Goal: Complete application form

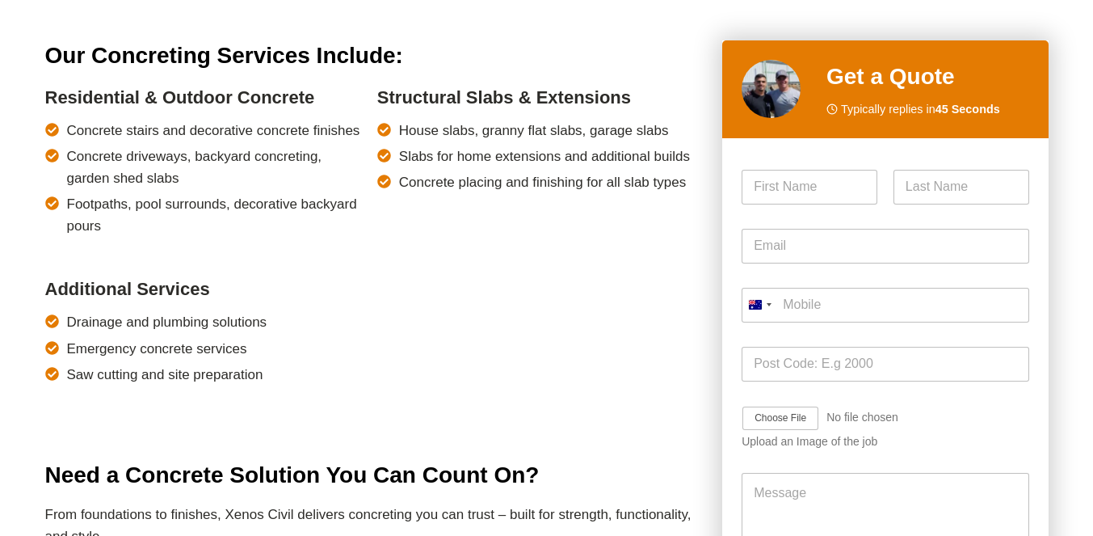
scroll to position [1374, 0]
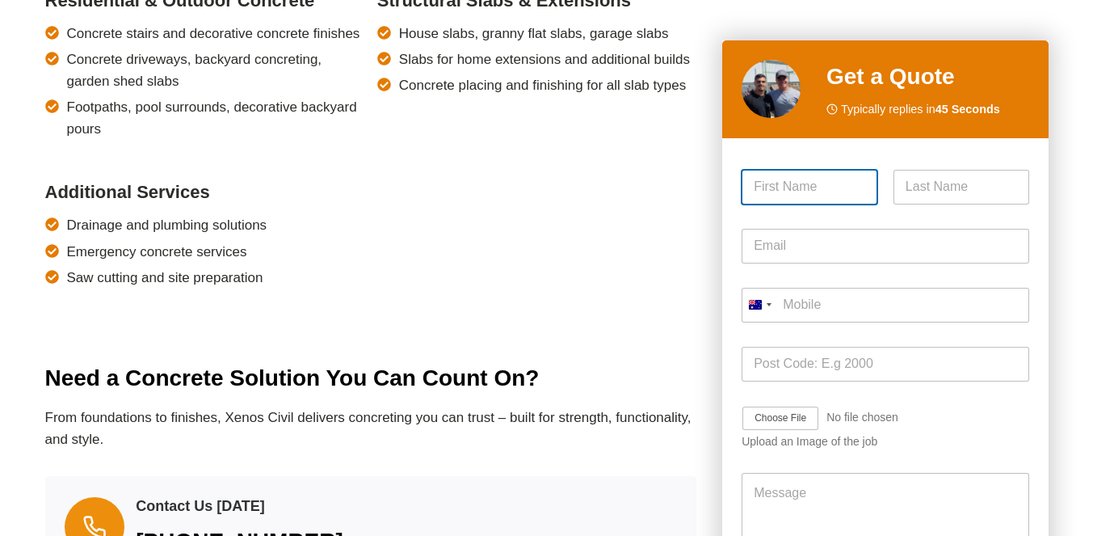
click at [830, 185] on input "First" at bounding box center [810, 187] width 136 height 35
type input "Nazm"
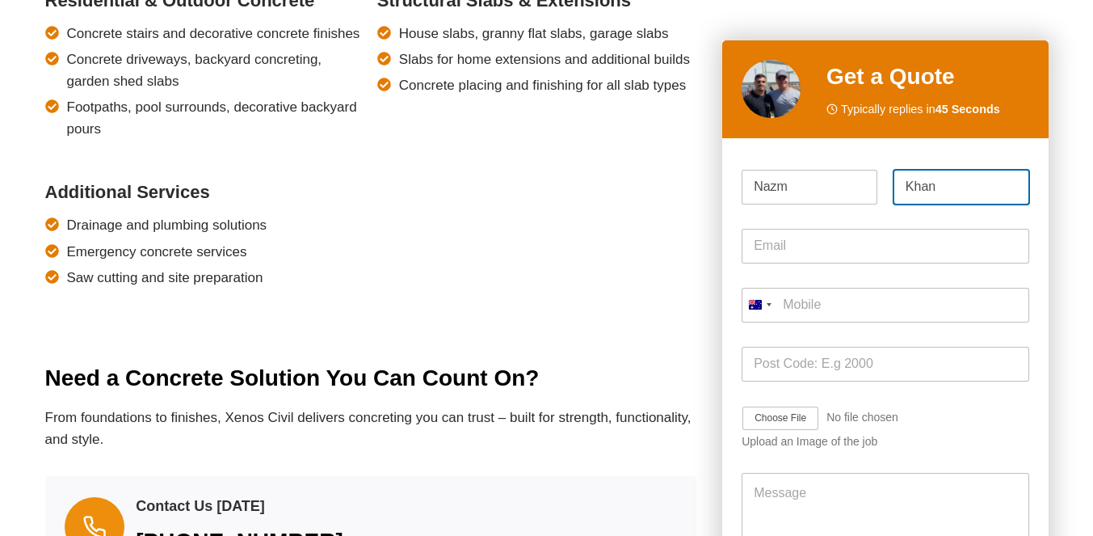
type input "Khan"
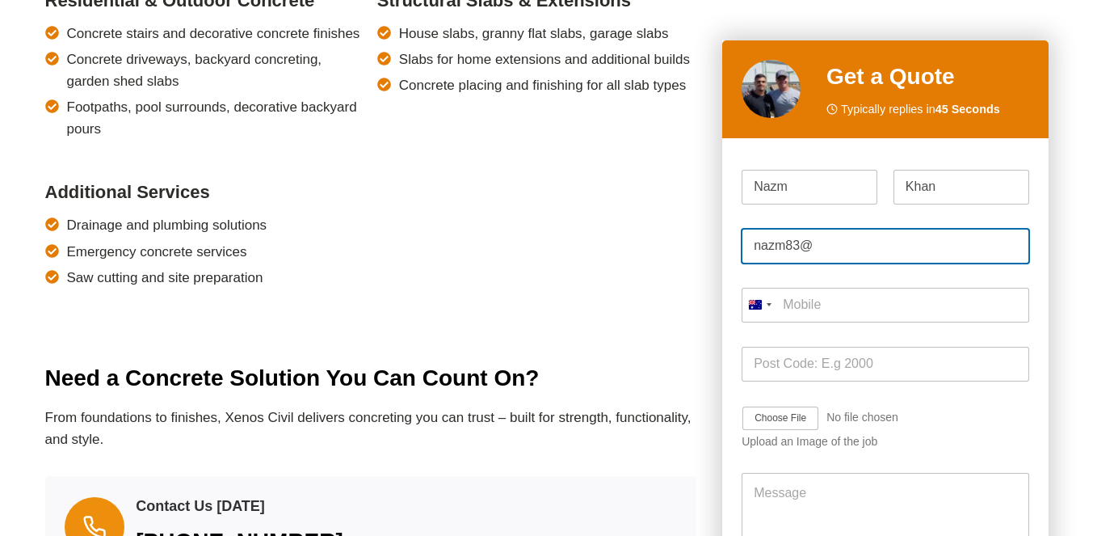
type input "[EMAIL_ADDRESS][DOMAIN_NAME]"
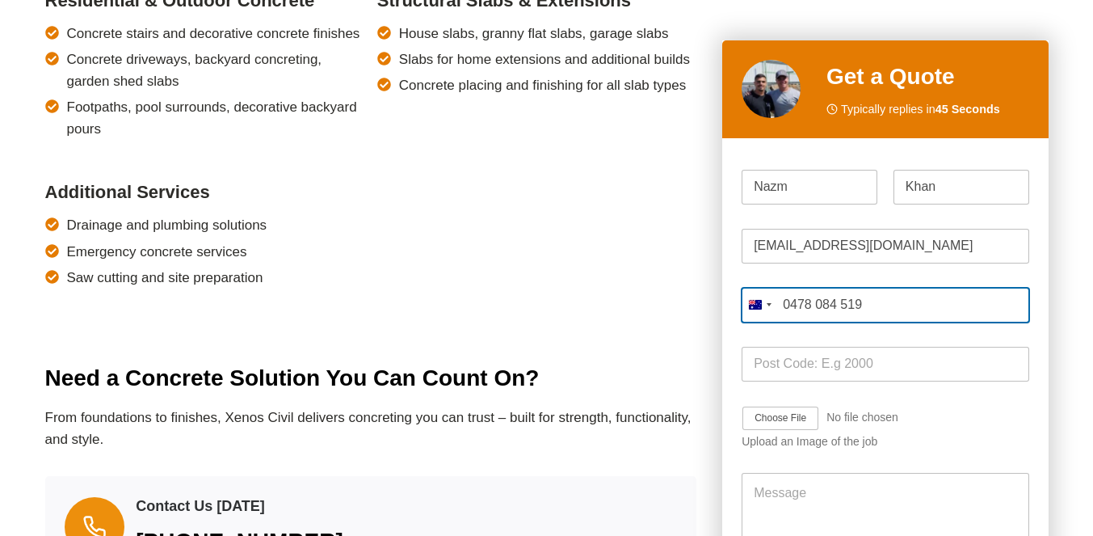
type input "0478 084 519"
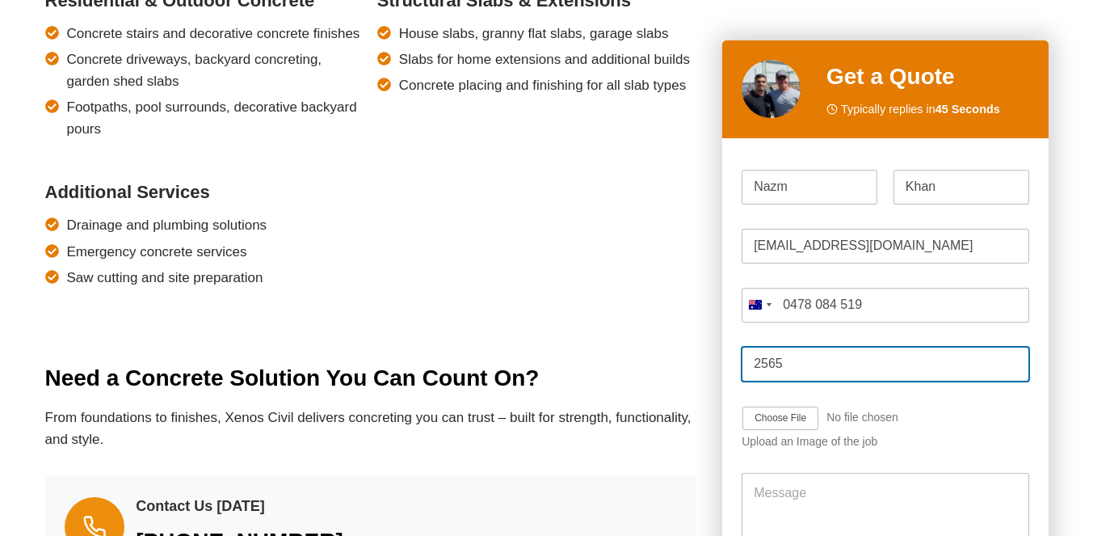
type input "2565"
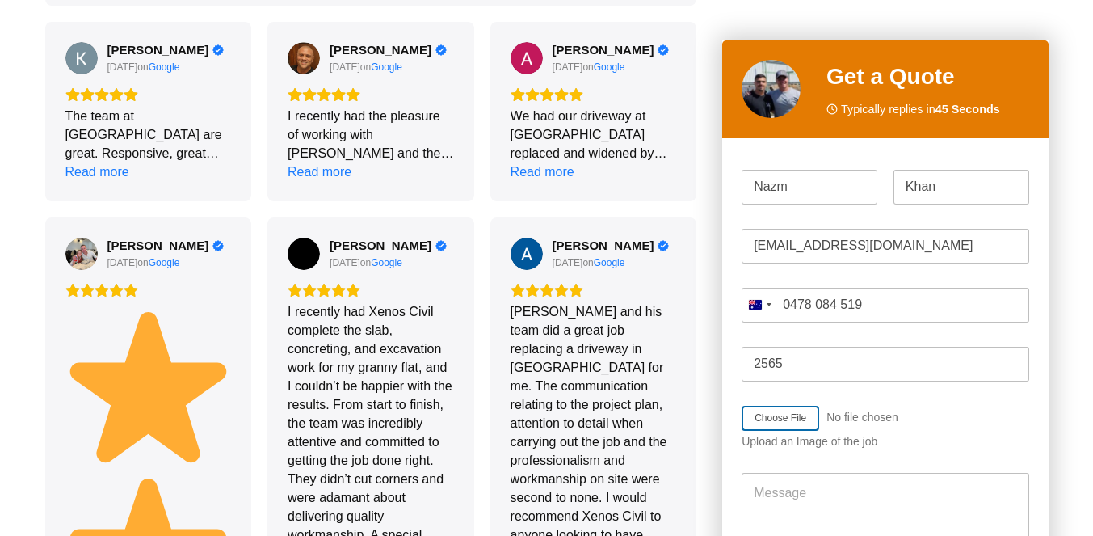
scroll to position [2090, 0]
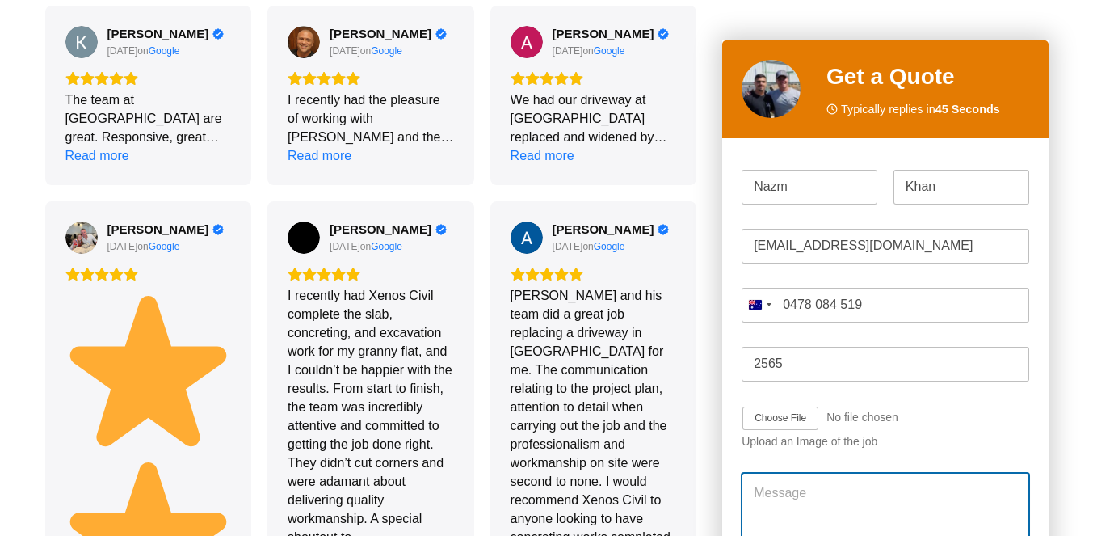
click at [828, 483] on textarea "Message" at bounding box center [885, 522] width 287 height 97
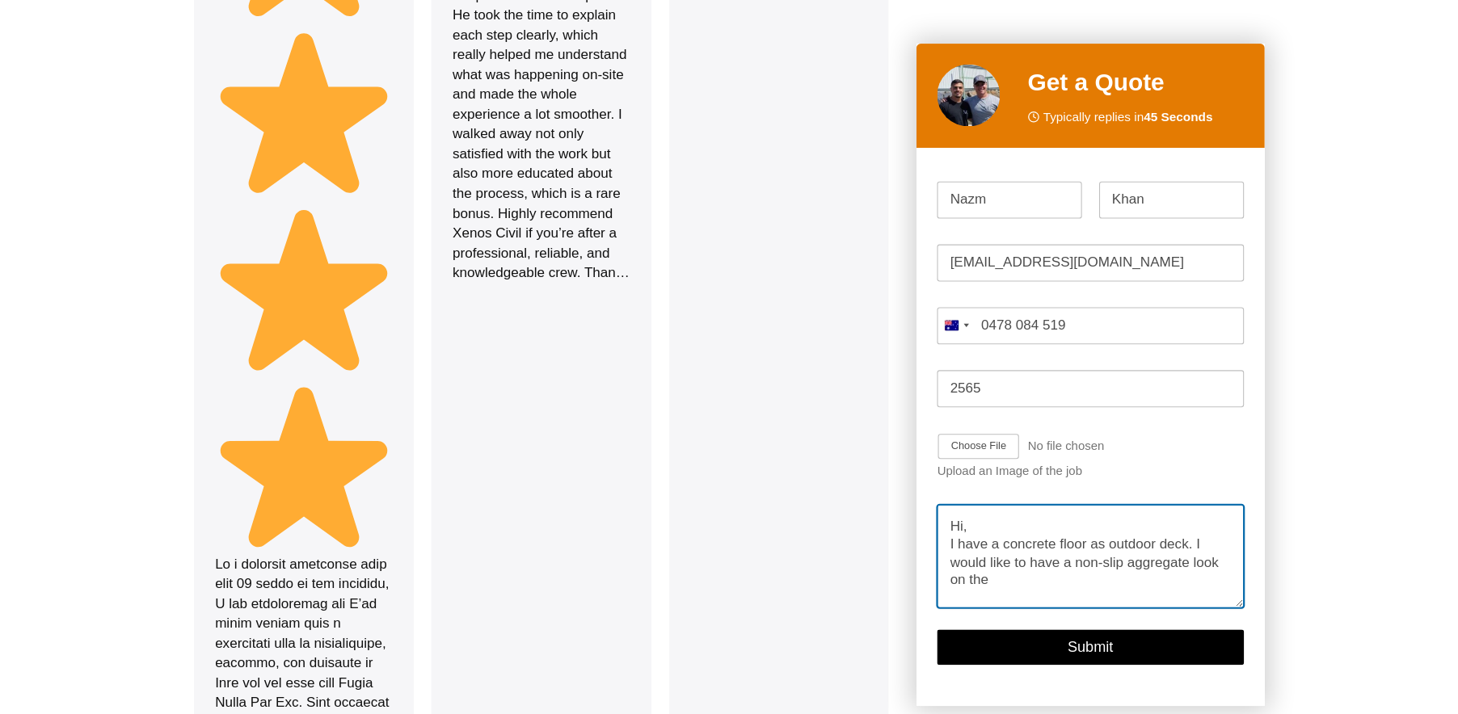
scroll to position [2687, 0]
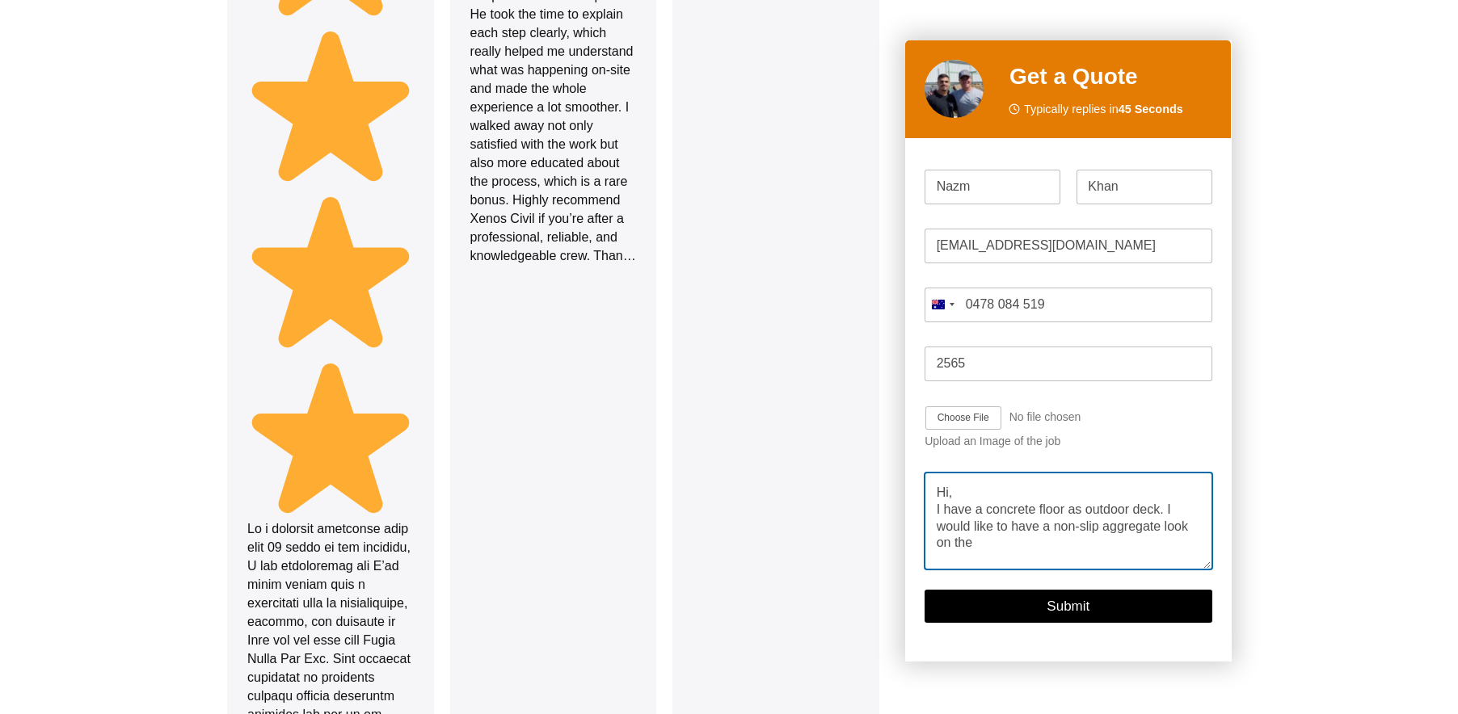
drag, startPoint x: 992, startPoint y: 11, endPoint x: 990, endPoint y: 553, distance: 542.3
click at [990, 535] on textarea "Hi, I have a concrete floor as outdoor deck. I would like to have a non-slip ag…" at bounding box center [1068, 522] width 287 height 97
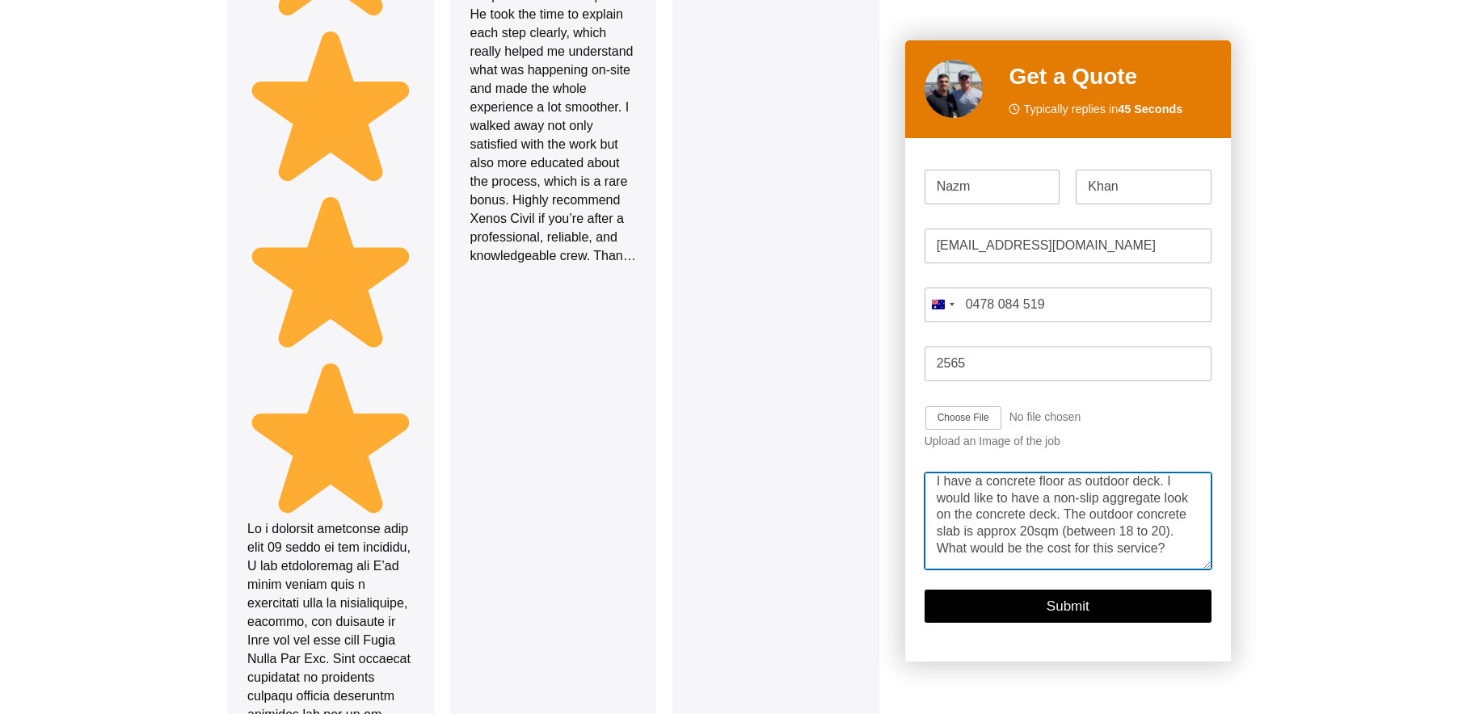
scroll to position [50, 0]
click at [1084, 532] on textarea "Hi, I have a concrete floor as outdoor deck. I would like to have a non-slip ag…" at bounding box center [1068, 522] width 287 height 97
type textarea "Hi, I have a concrete floor as outdoor deck. I would like to have a non-slip ag…"
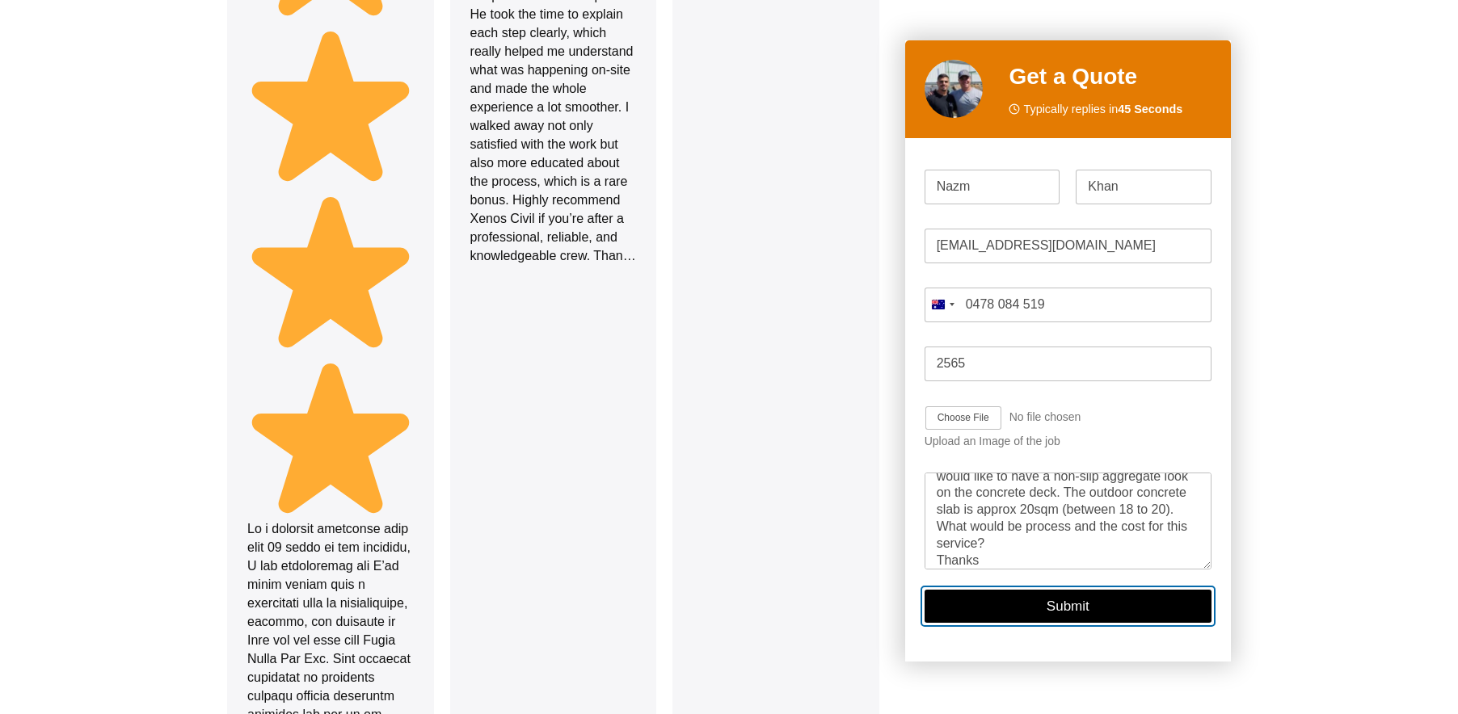
click at [1093, 535] on button "Submit" at bounding box center [1068, 607] width 287 height 33
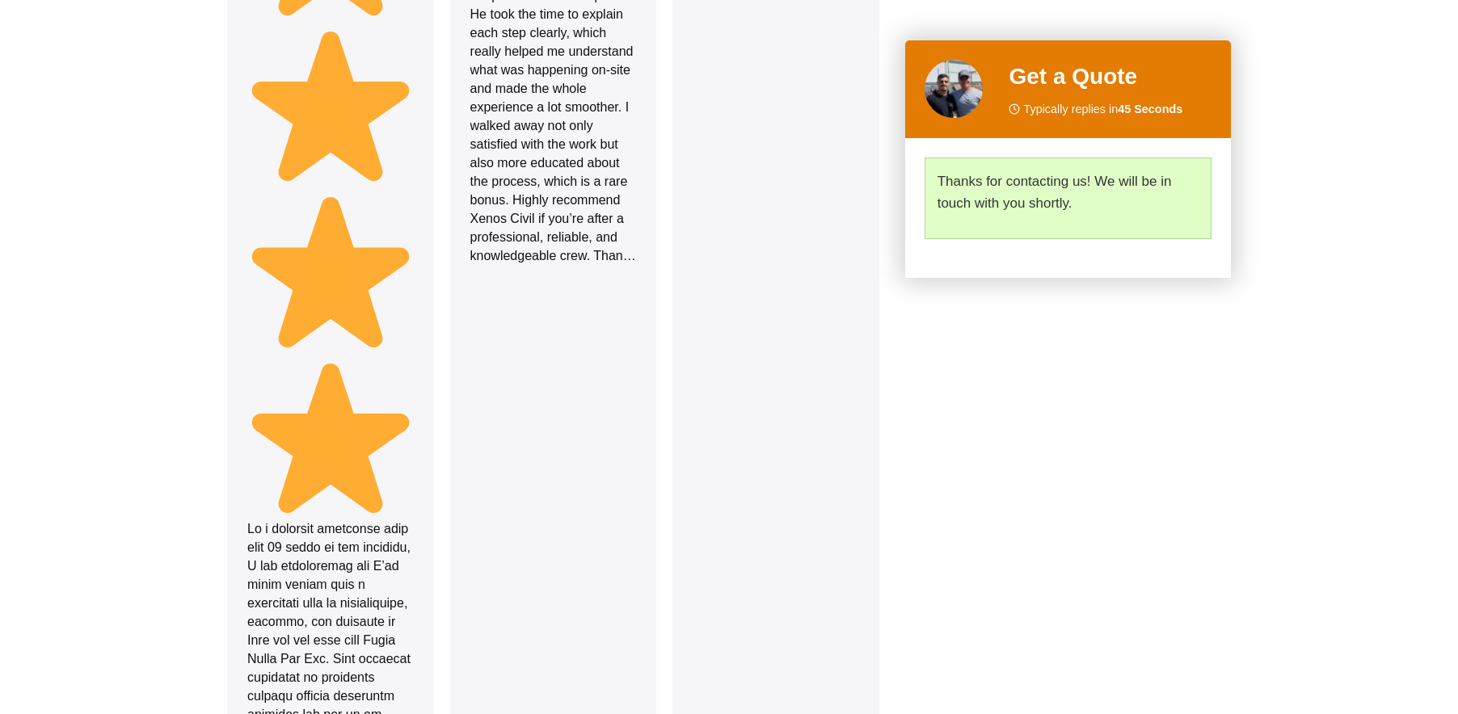
scroll to position [2764, 0]
